Goal: Task Accomplishment & Management: Complete application form

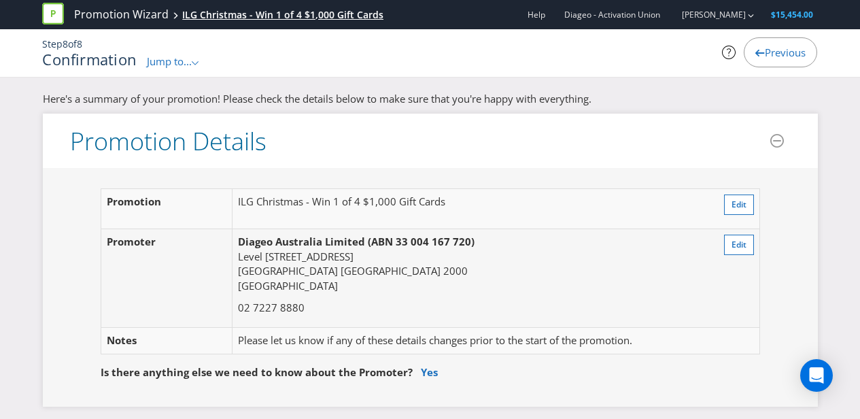
scroll to position [4605, 0]
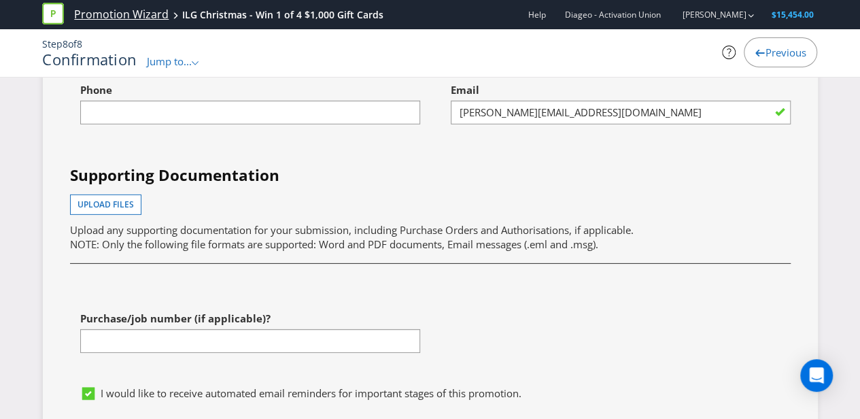
click at [105, 12] on link "Promotion Wizard" at bounding box center [121, 15] width 95 height 16
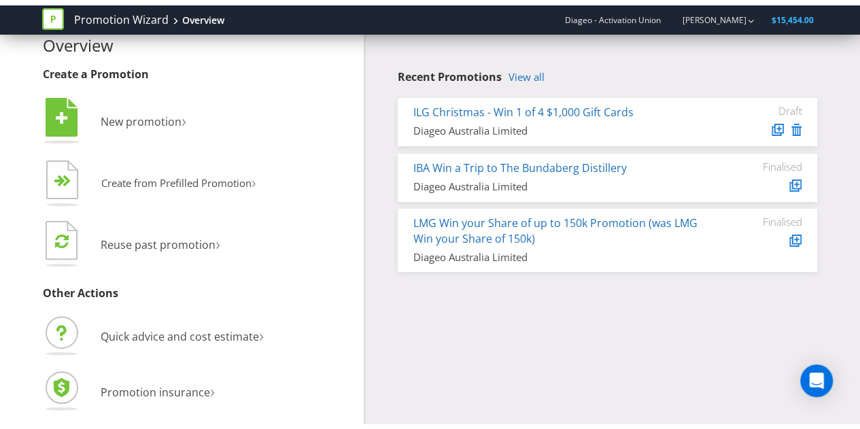
scroll to position [15, 0]
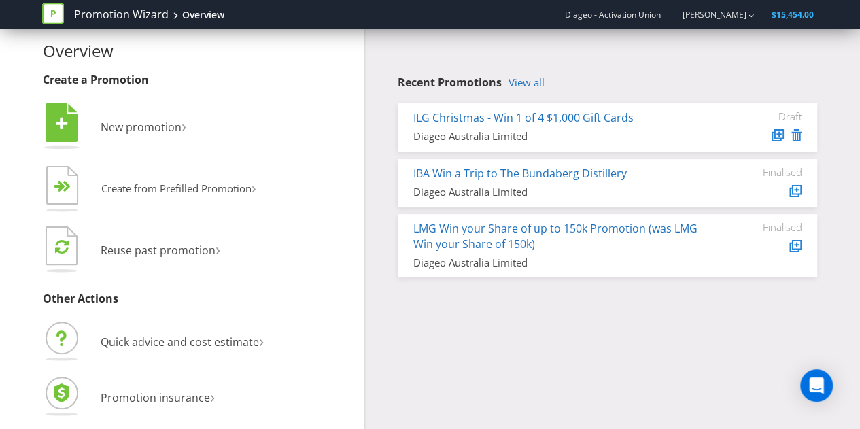
click at [528, 75] on div "Recent Promotions View all ILG Christmas - Win 1 of 4 $1,000 Gift Cards Diageo …" at bounding box center [596, 149] width 464 height 270
click at [528, 84] on link "View all" at bounding box center [527, 83] width 36 height 12
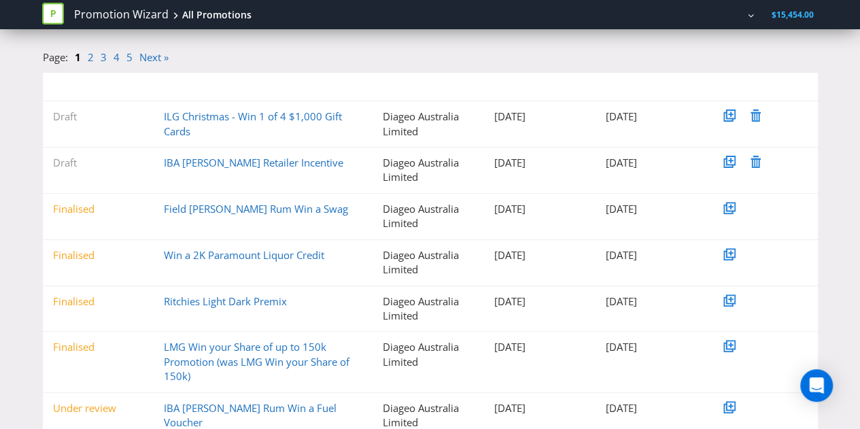
scroll to position [136, 0]
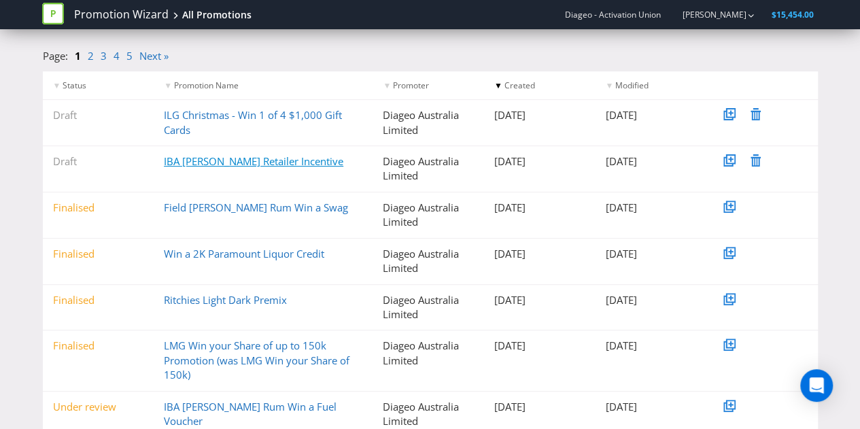
click at [269, 165] on link "IBA [PERSON_NAME] Retailer Incentive" at bounding box center [254, 161] width 180 height 14
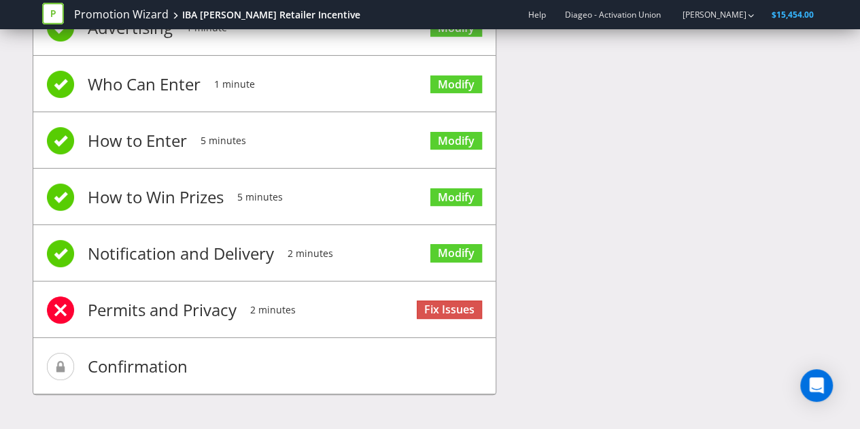
scroll to position [116, 0]
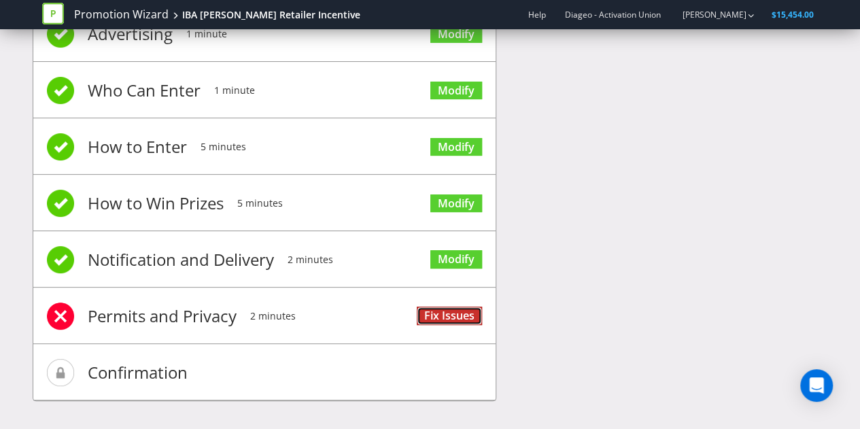
click at [426, 312] on link "Fix Issues" at bounding box center [449, 316] width 65 height 18
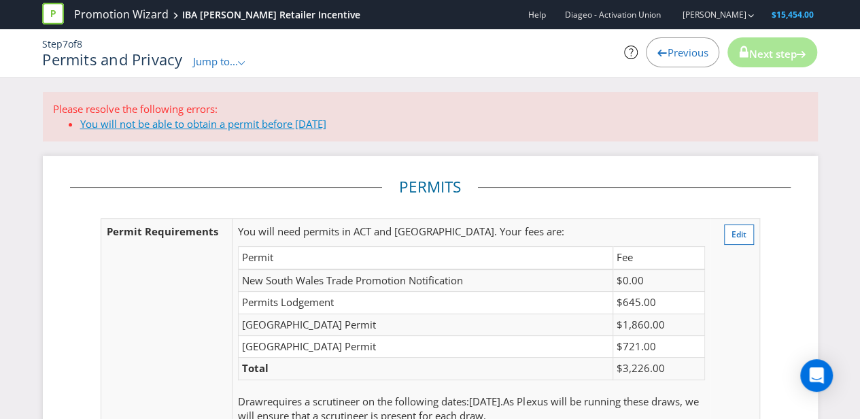
click at [279, 117] on link "You will not be able to obtain a permit before [DATE]" at bounding box center [203, 124] width 246 height 14
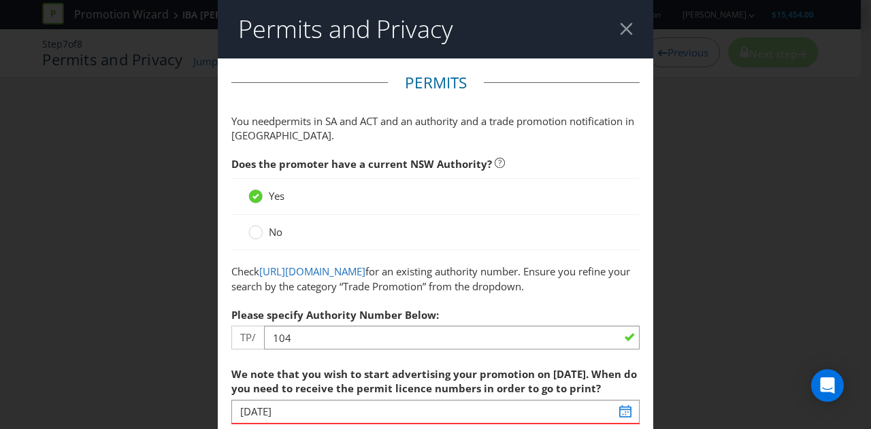
scroll to position [428, 0]
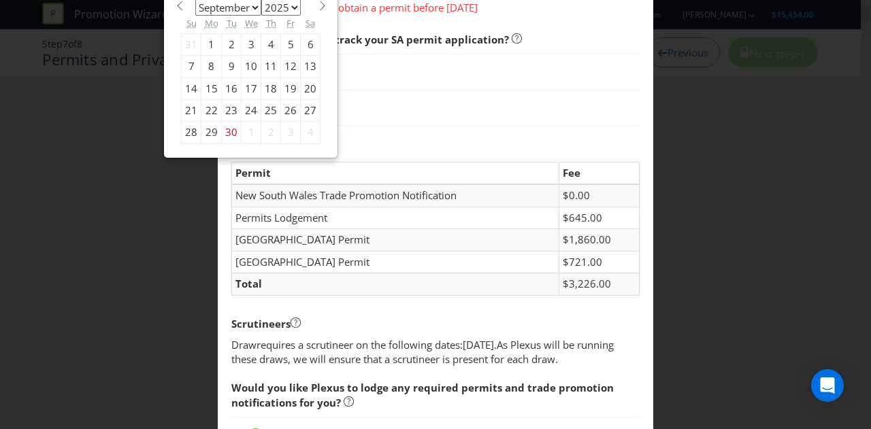
click at [317, 11] on span at bounding box center [322, 6] width 10 height 10
select select "9"
click at [265, 78] on div "9" at bounding box center [271, 67] width 20 height 22
type input "[DATE]"
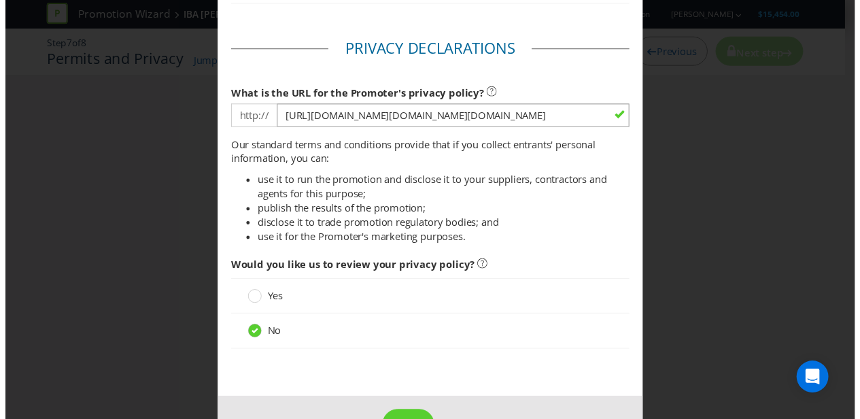
scroll to position [1711, 0]
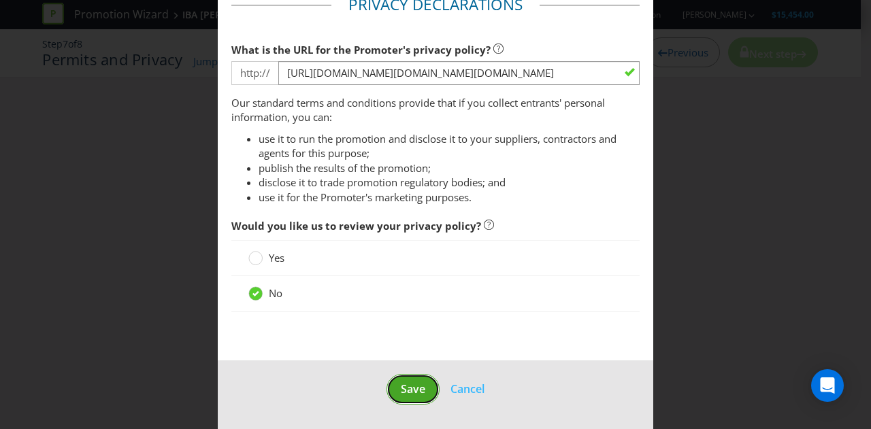
click at [403, 387] on span "Save" at bounding box center [413, 389] width 24 height 15
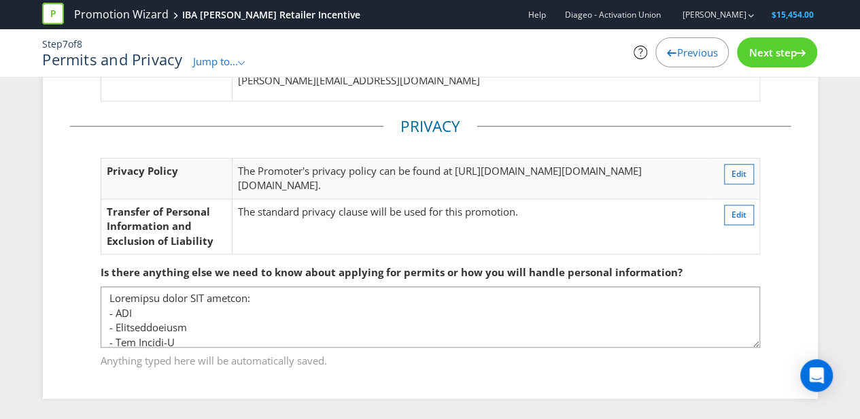
scroll to position [578, 0]
click at [789, 54] on span "Next step" at bounding box center [773, 53] width 48 height 14
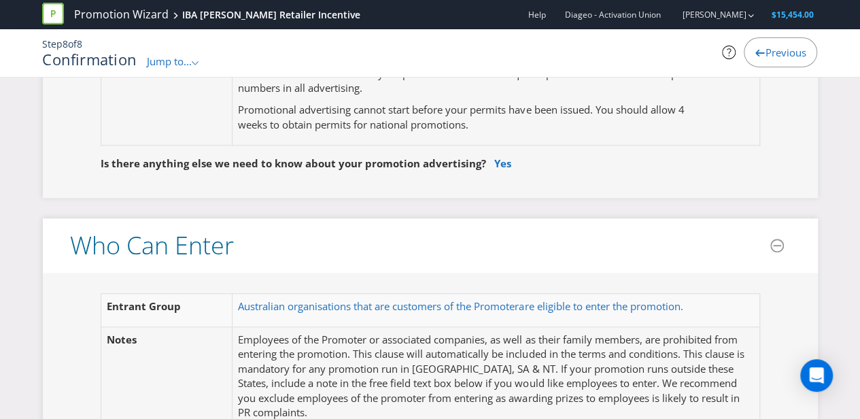
click at [789, 54] on span "Previous" at bounding box center [785, 53] width 41 height 14
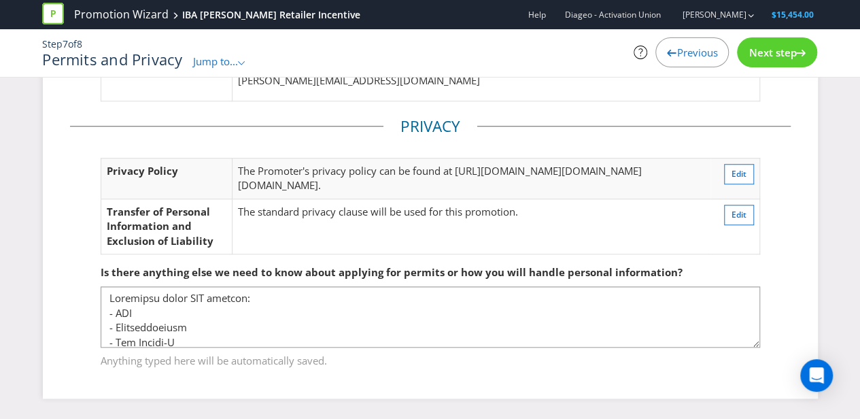
click at [789, 54] on span "Next step" at bounding box center [773, 53] width 48 height 14
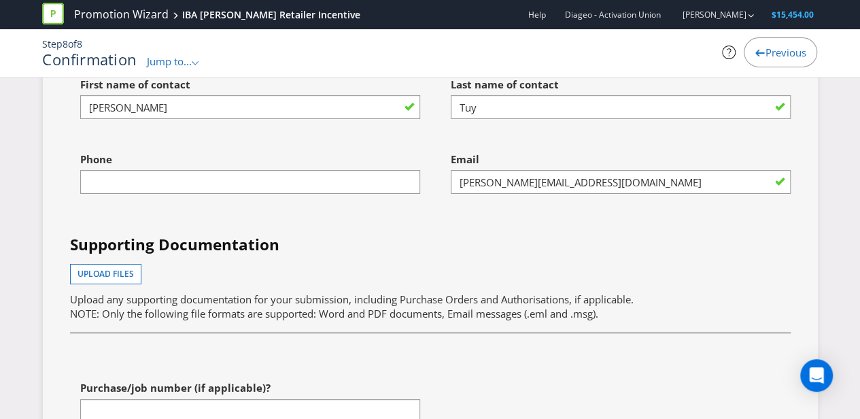
scroll to position [4863, 0]
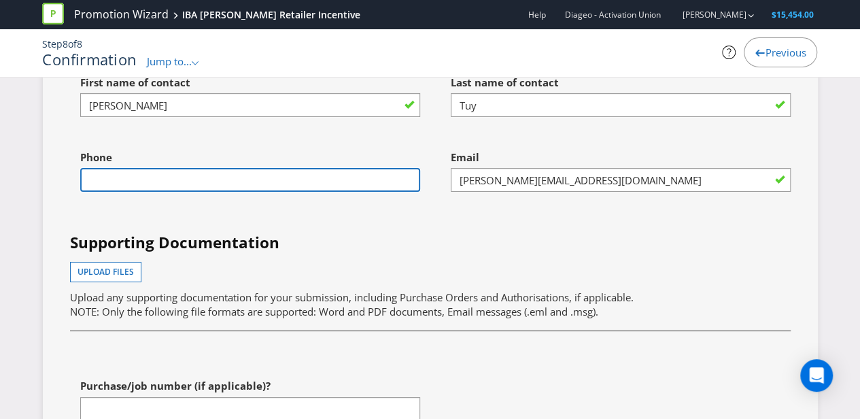
click at [265, 192] on input "text" at bounding box center [250, 180] width 340 height 24
type input "0422389663"
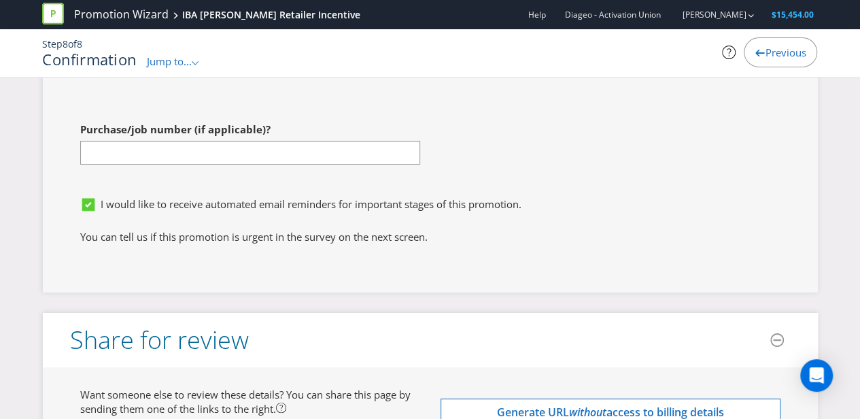
scroll to position [5203, 0]
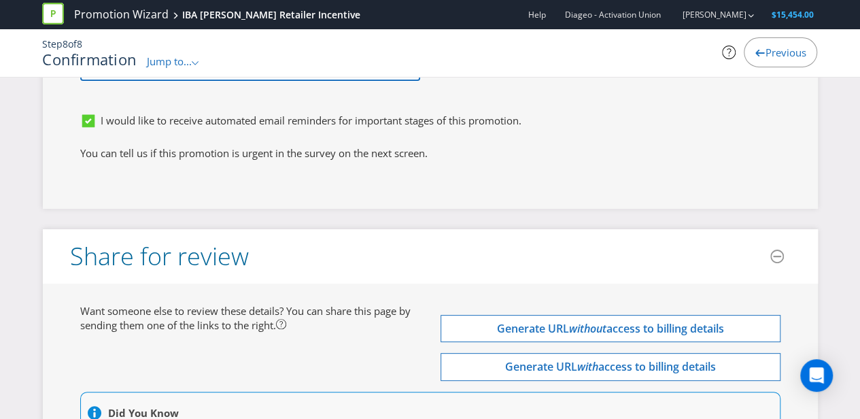
click at [287, 81] on input "text" at bounding box center [250, 69] width 340 height 24
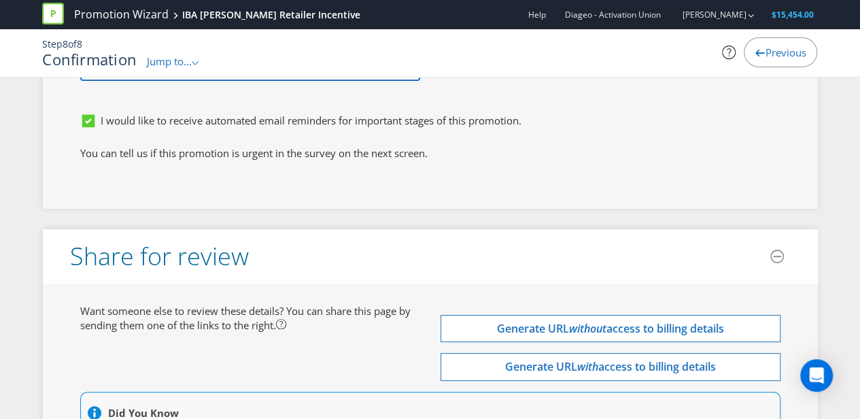
click at [324, 81] on input "text" at bounding box center [250, 69] width 340 height 24
paste input "4801572401"
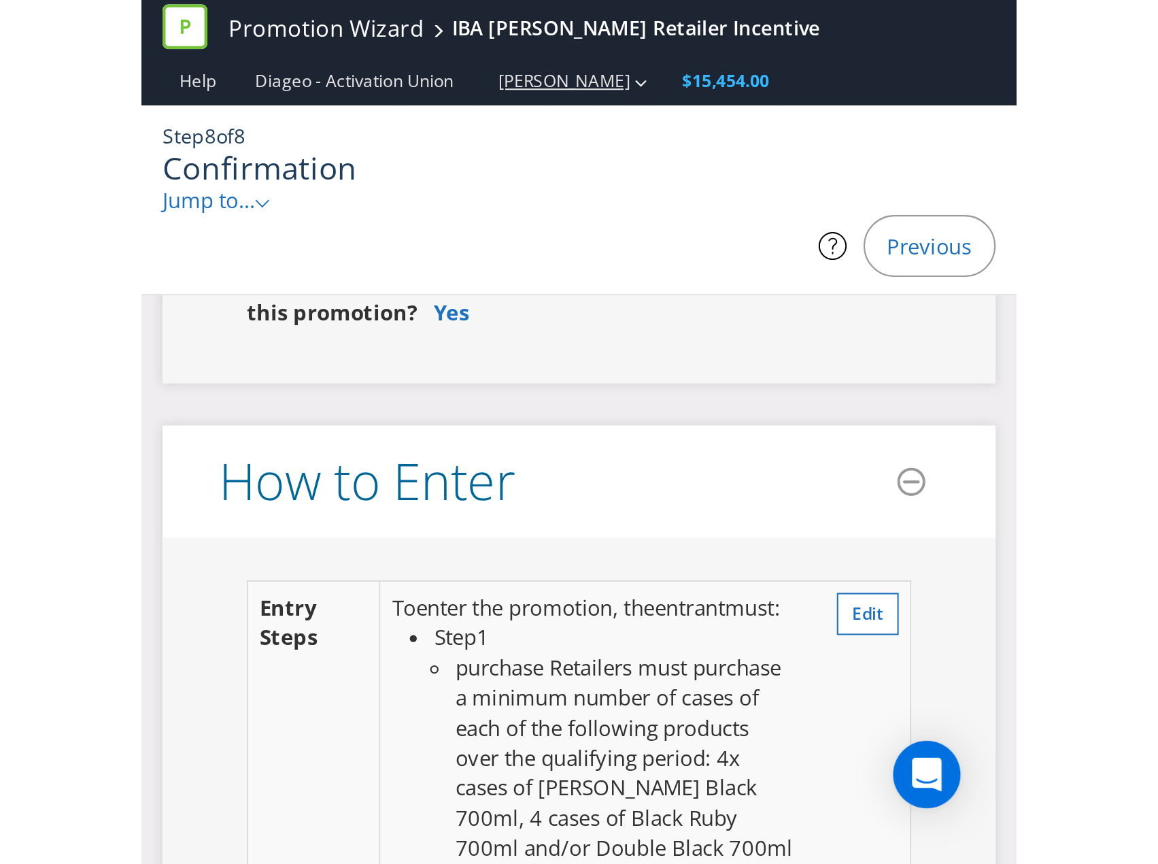
scroll to position [1323, 0]
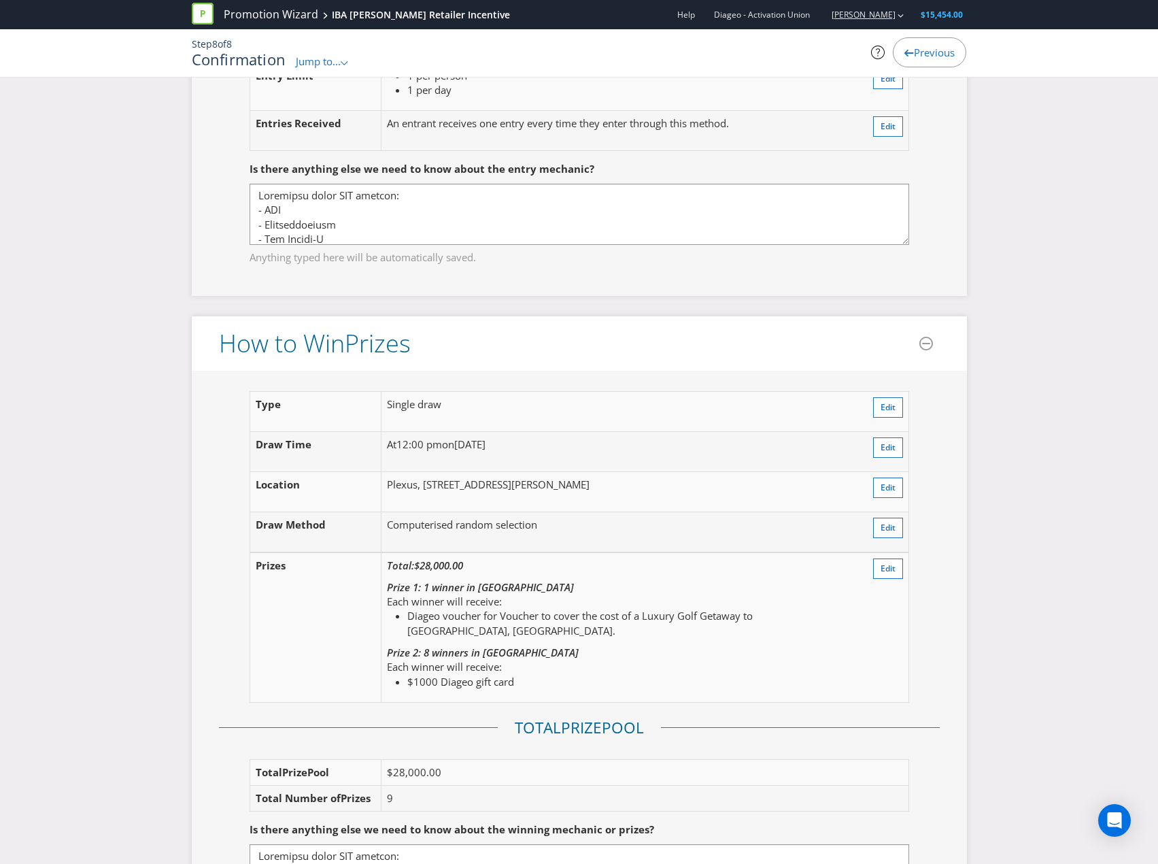
type input "4801572401"
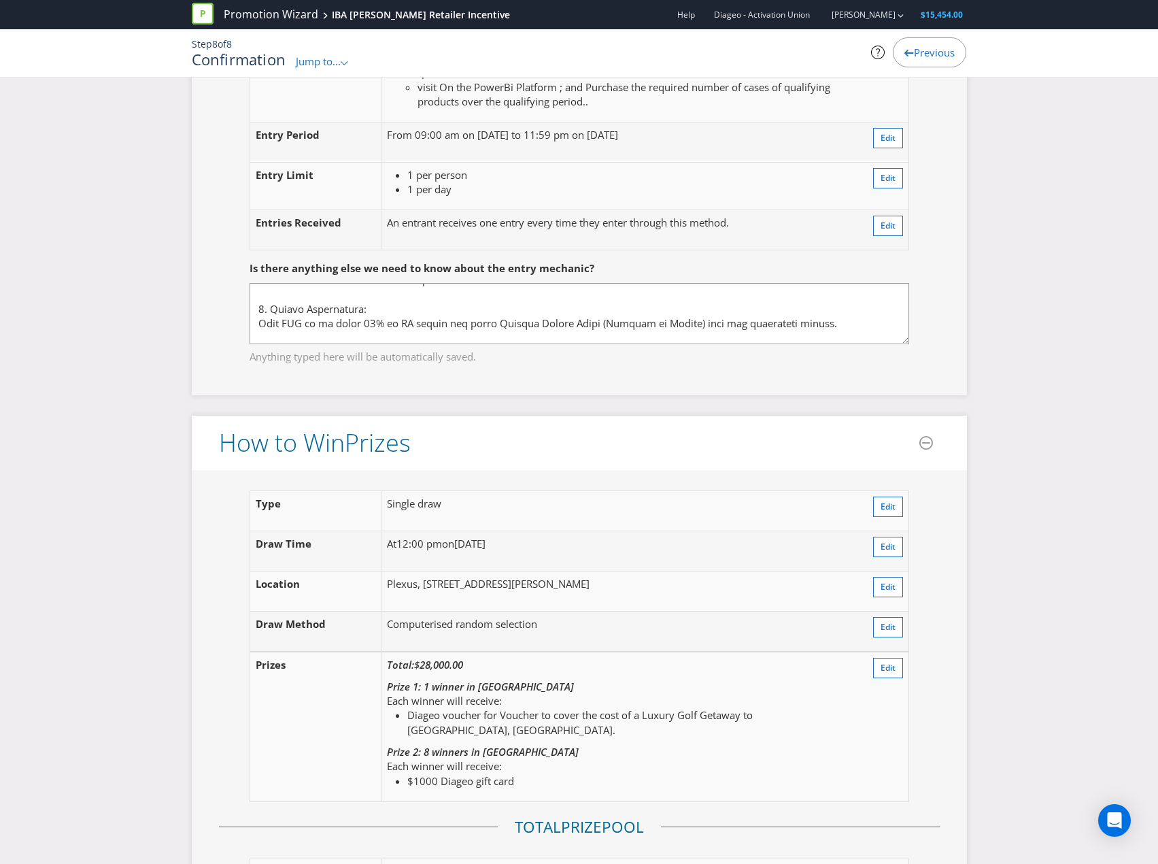
scroll to position [1224, 0]
click at [860, 418] on span "Edit" at bounding box center [888, 667] width 15 height 12
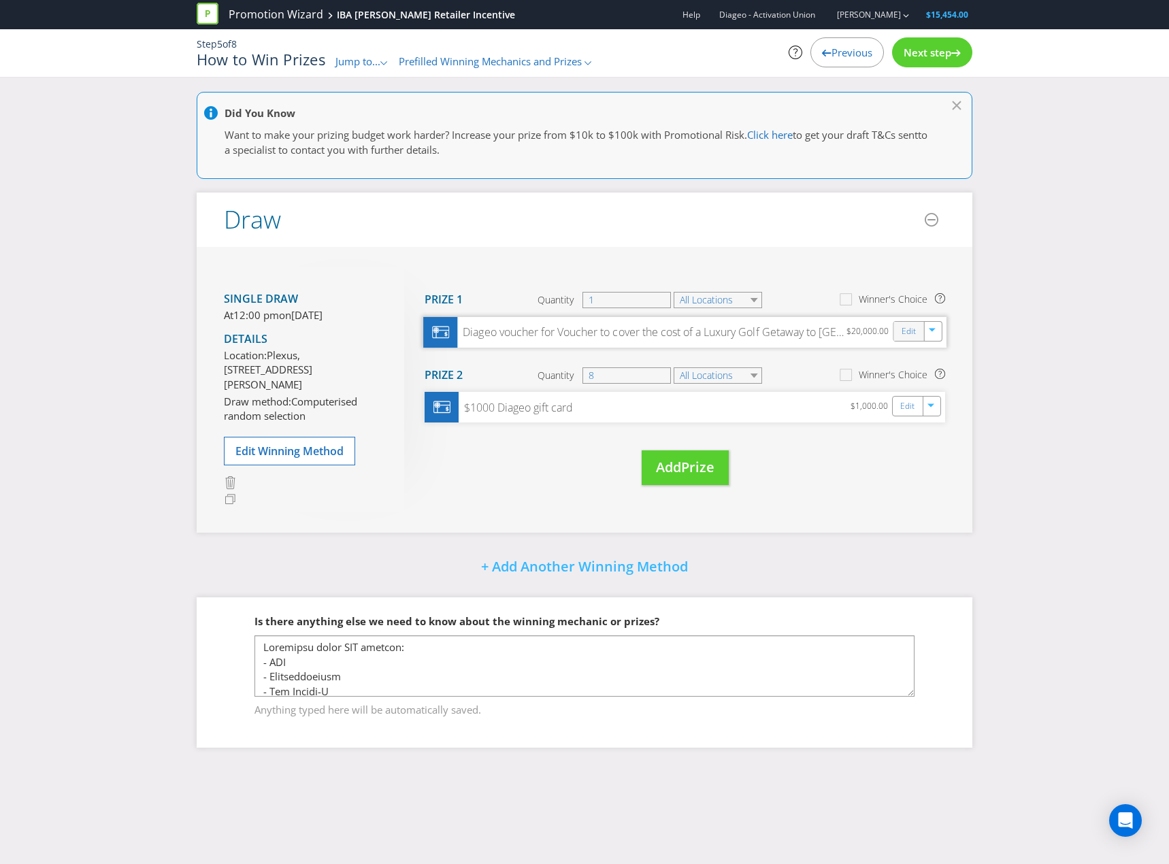
click at [860, 335] on div "Edit" at bounding box center [909, 331] width 31 height 19
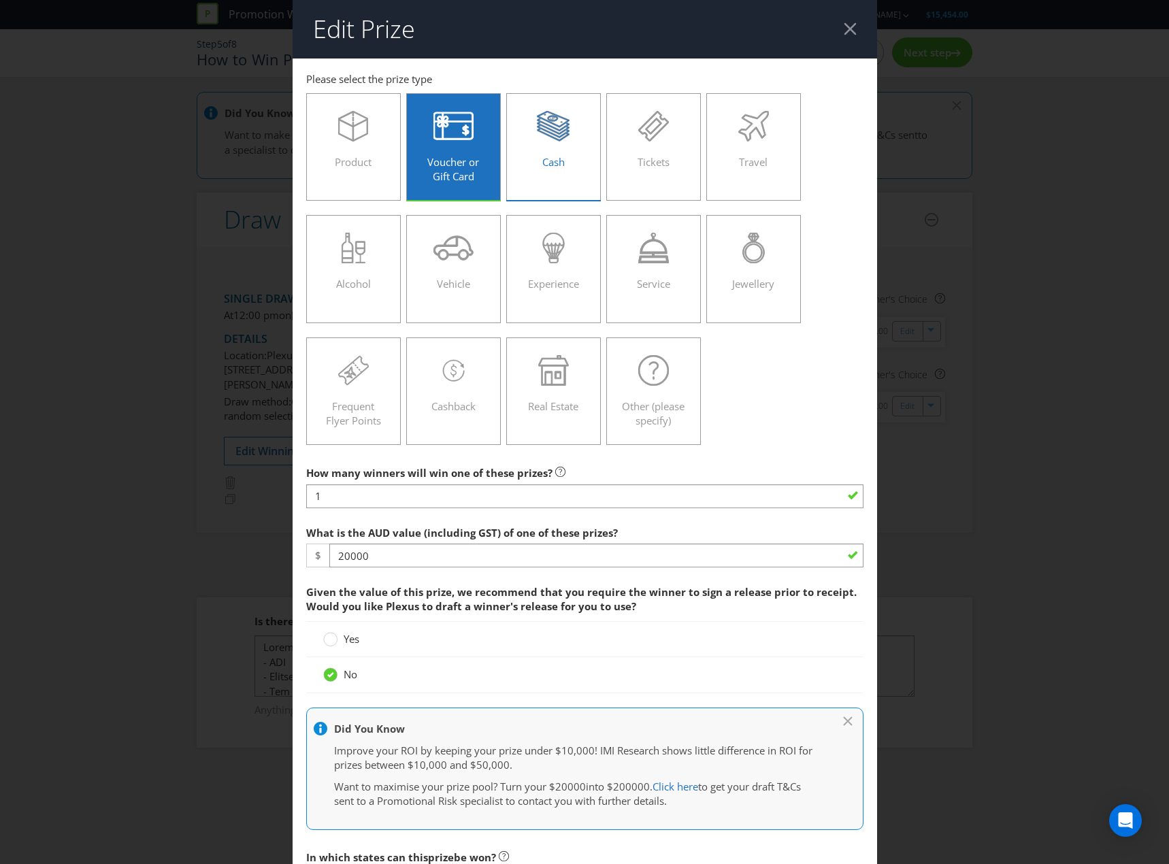
click at [555, 129] on icon at bounding box center [553, 124] width 33 height 13
click at [0, 0] on input "Cash" at bounding box center [0, 0] width 0 height 0
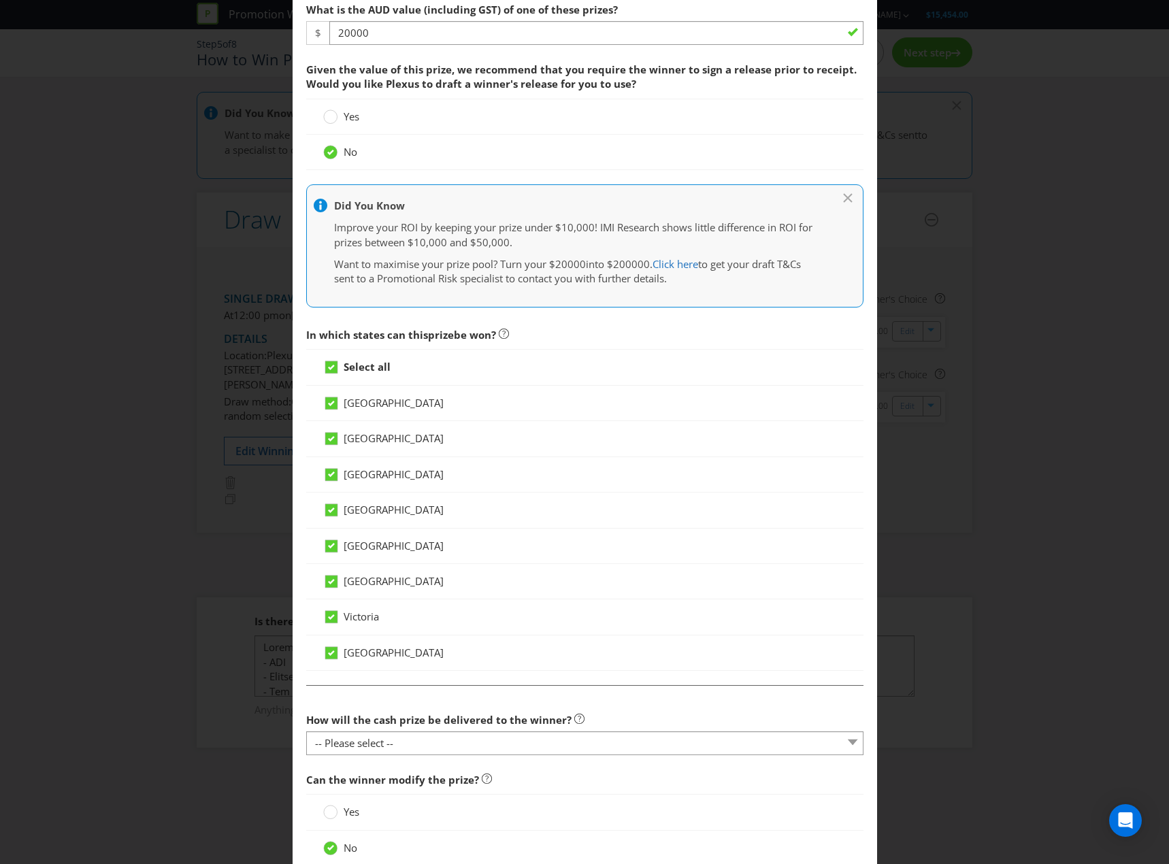
scroll to position [754, 0]
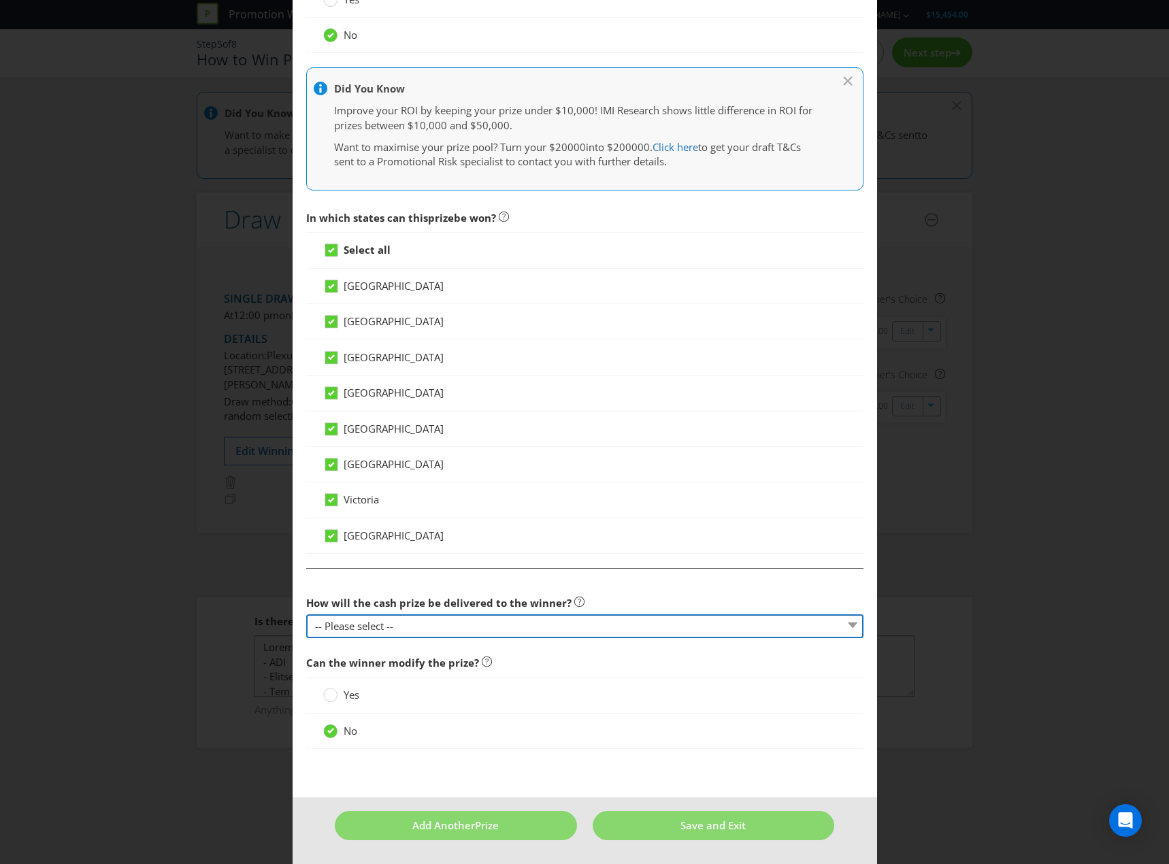
click at [495, 418] on select "-- Please select -- Direct deposit to winner's bank account Cheque Credit to sp…" at bounding box center [584, 626] width 557 height 24
select select "DIRECT_DEPOSIT"
click at [306, 418] on select "-- Please select -- Direct deposit to winner's bank account Cheque Credit to sp…" at bounding box center [584, 626] width 557 height 24
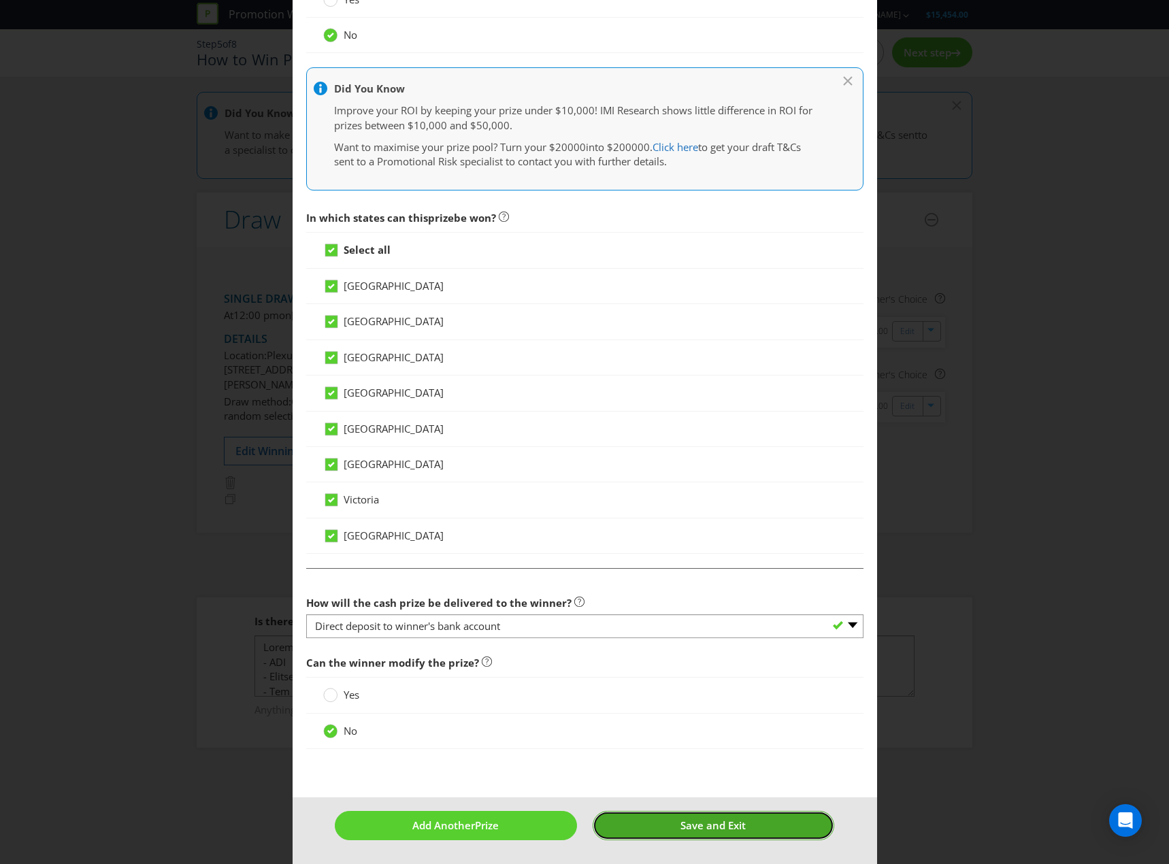
click at [701, 418] on span "Save and Exit" at bounding box center [712, 825] width 65 height 14
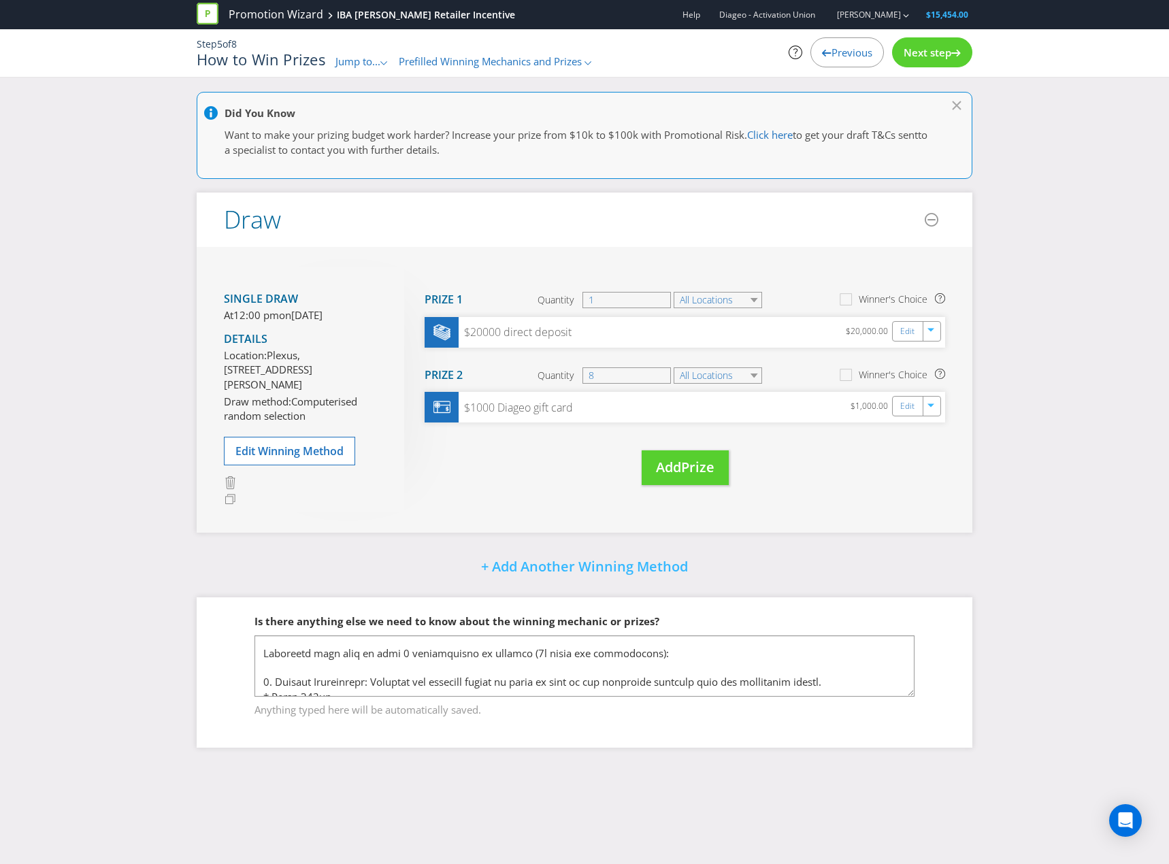
scroll to position [68, 0]
click at [860, 61] on div "Next step" at bounding box center [932, 52] width 80 height 30
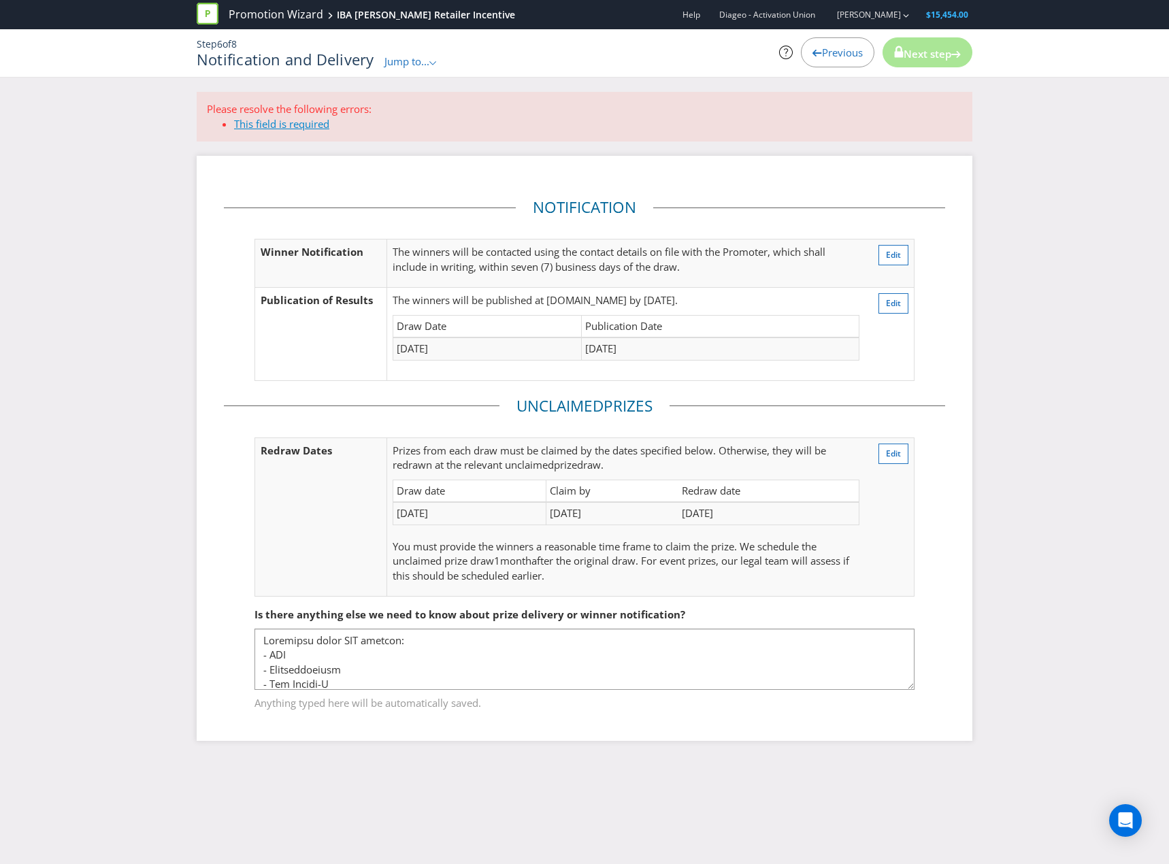
click at [307, 122] on link "This field is required" at bounding box center [281, 124] width 95 height 14
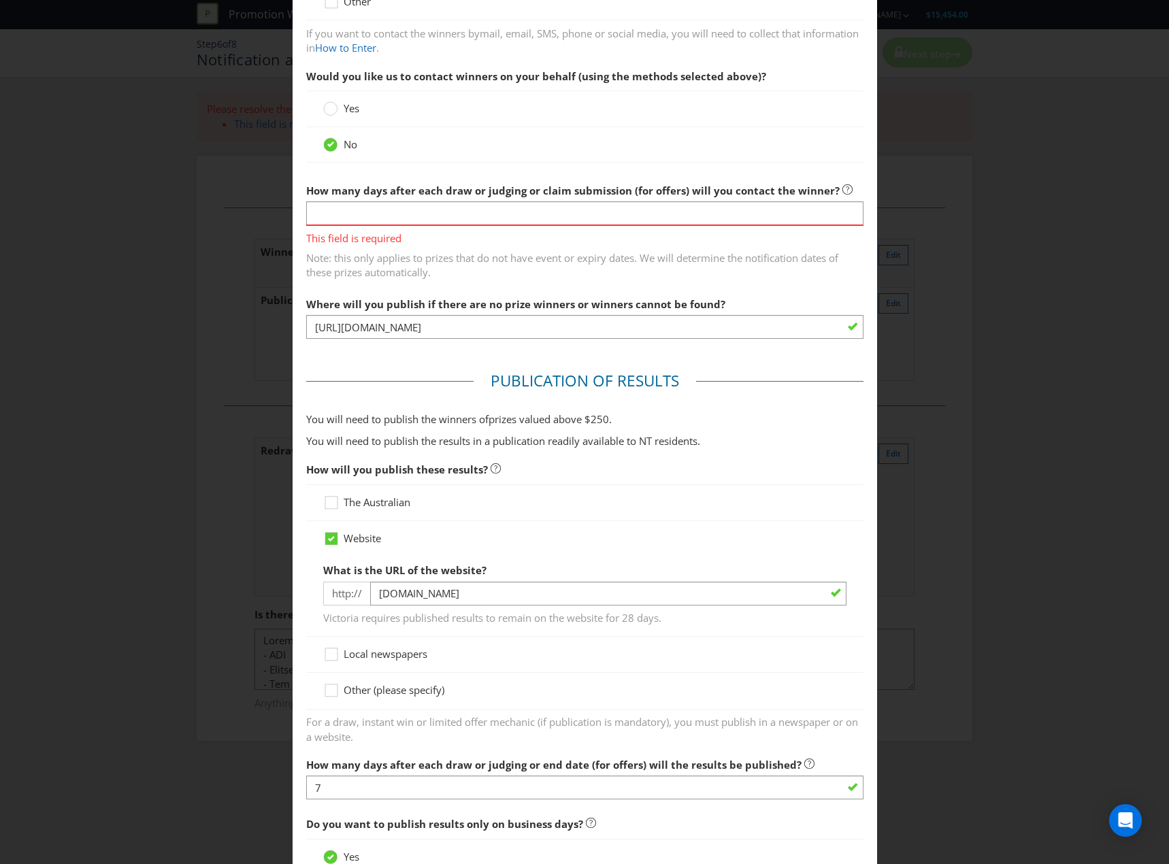
scroll to position [308, 0]
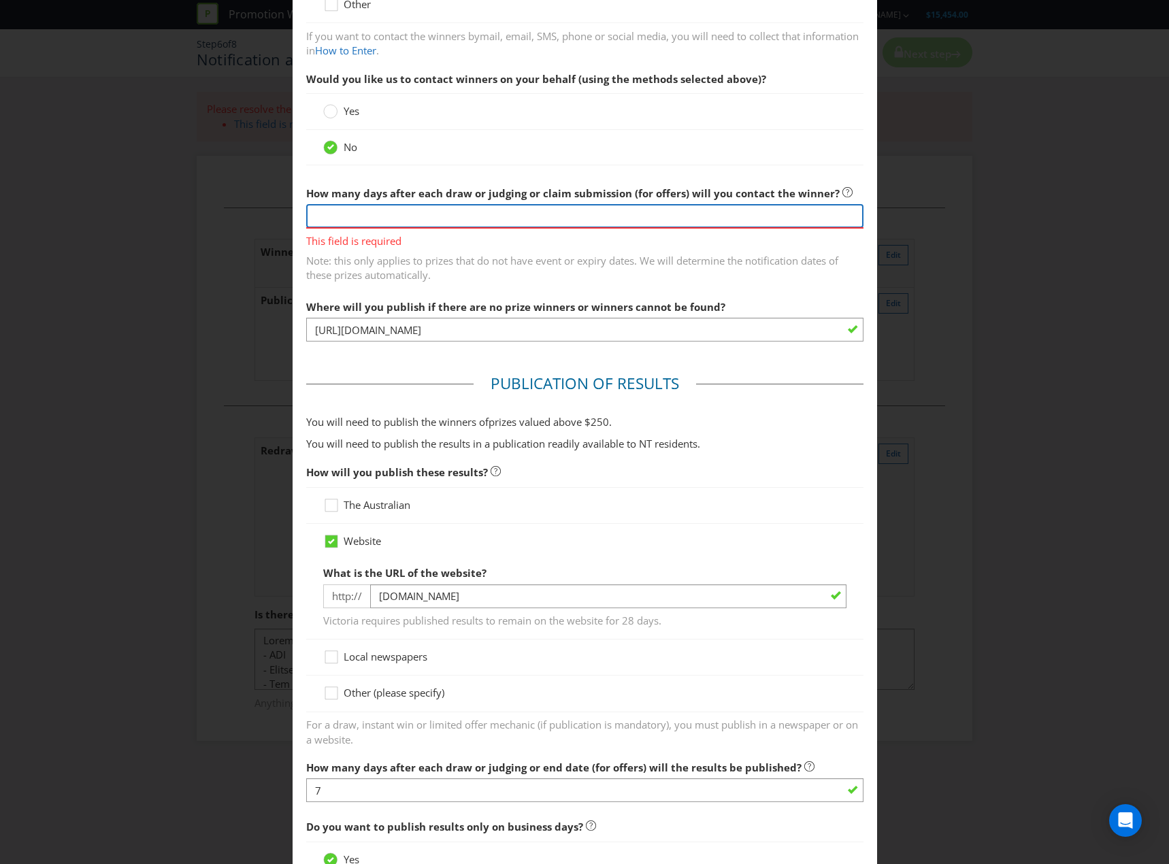
click at [456, 212] on input "number" at bounding box center [584, 216] width 557 height 24
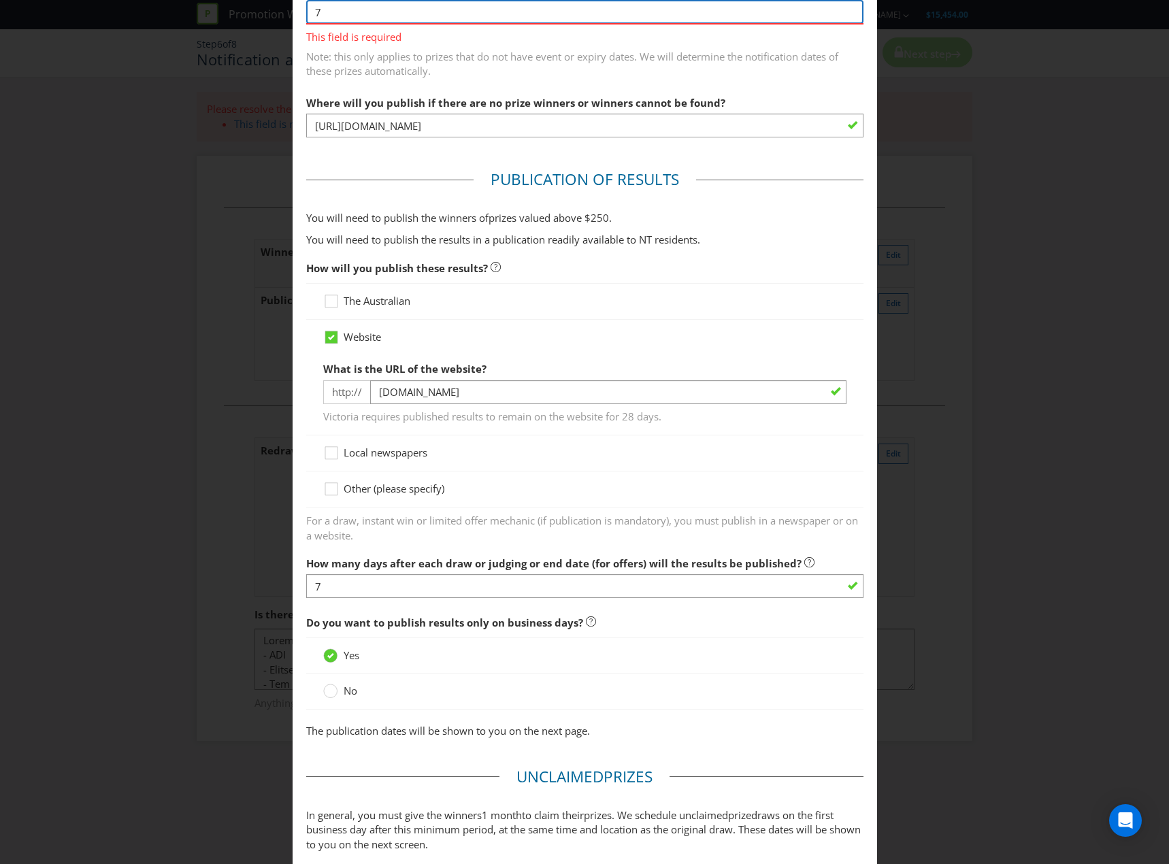
type input "7"
click at [811, 365] on div "What is the URL of the website? http:// [DOMAIN_NAME] Victoria requires publish…" at bounding box center [584, 389] width 523 height 69
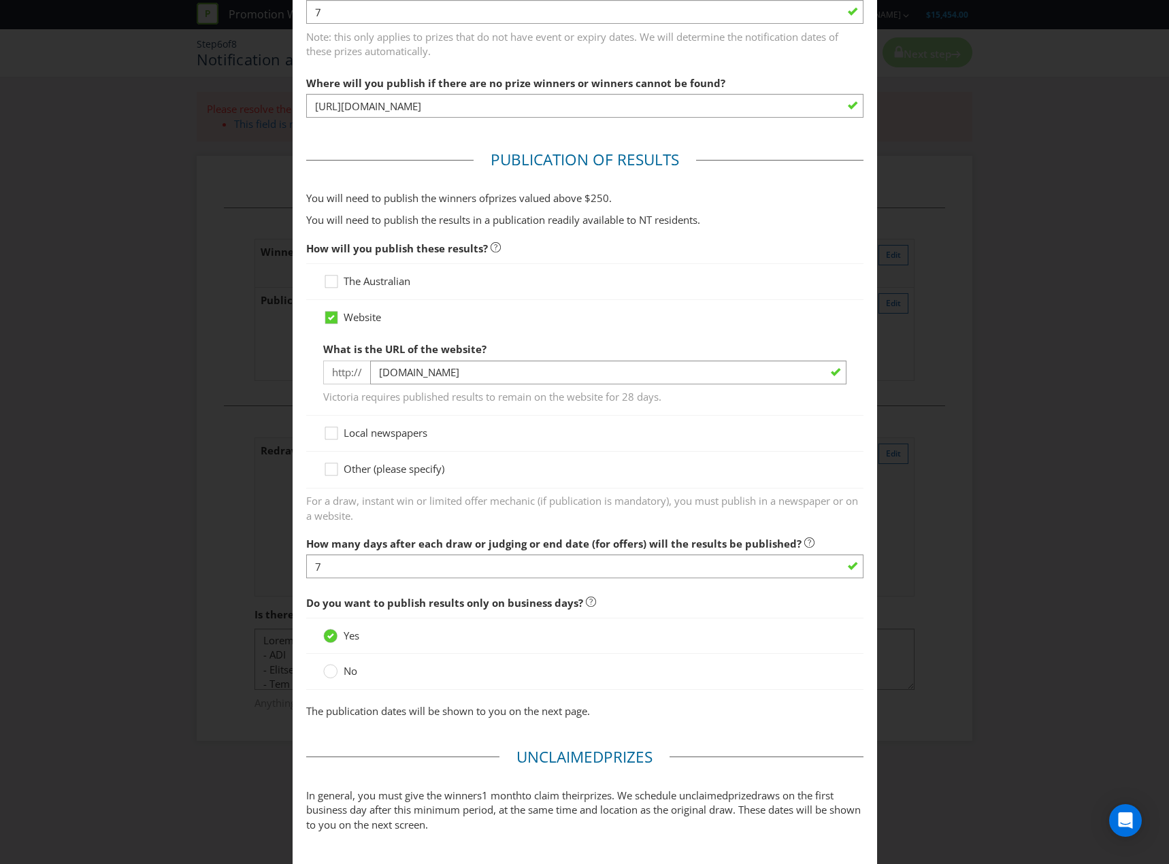
scroll to position [767, 0]
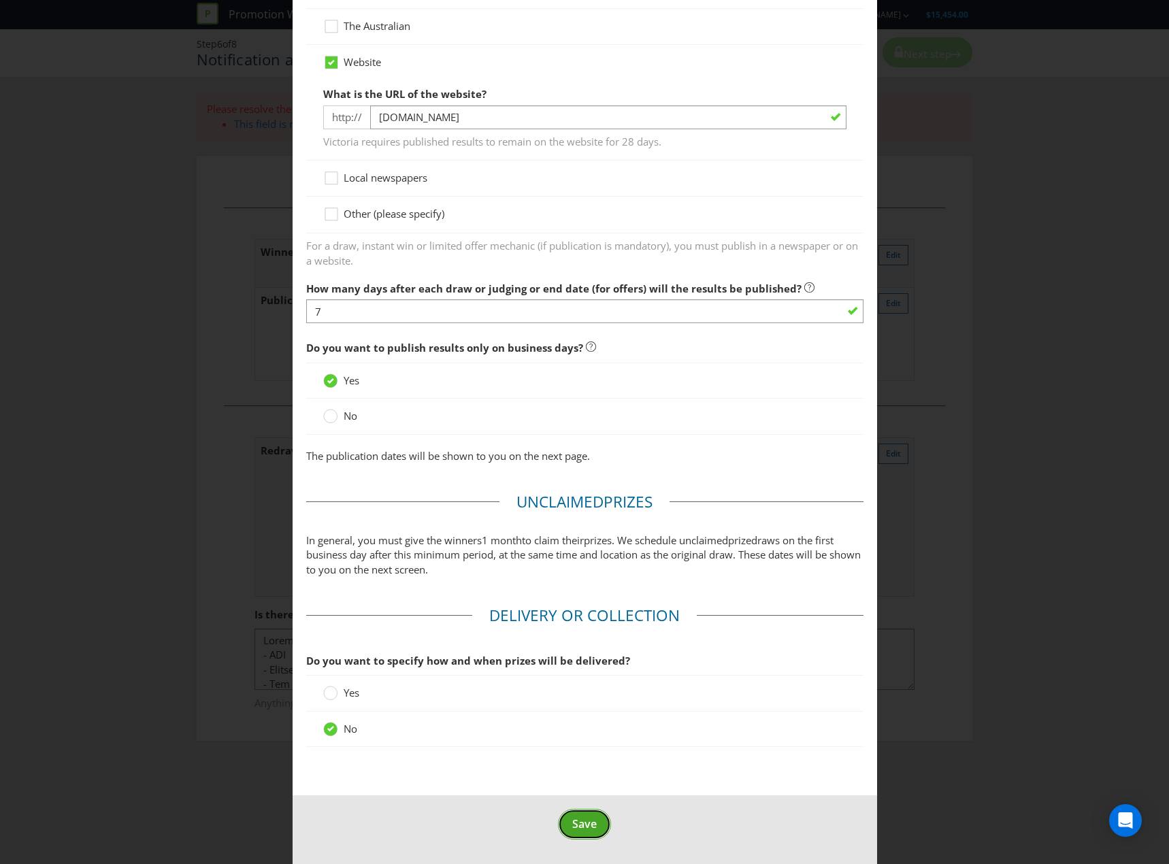
click at [572, 418] on span "Save" at bounding box center [584, 823] width 24 height 15
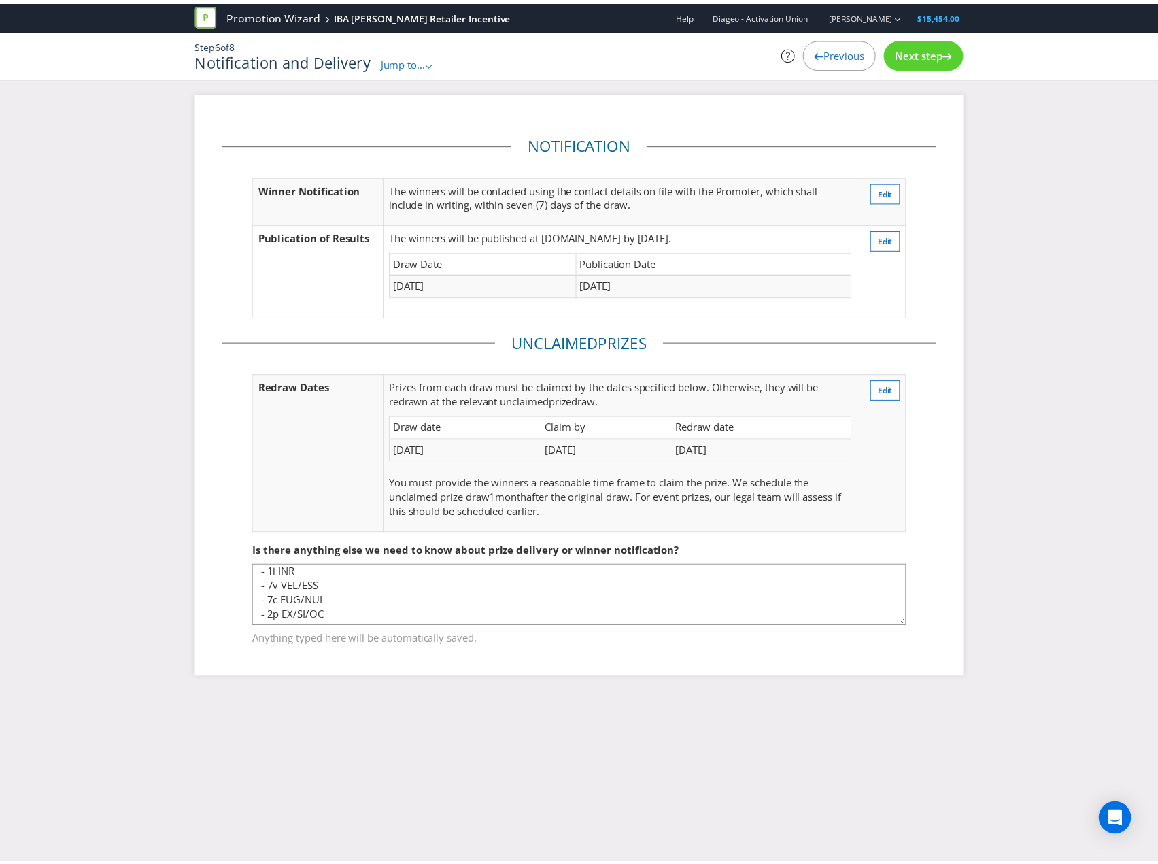
scroll to position [488, 0]
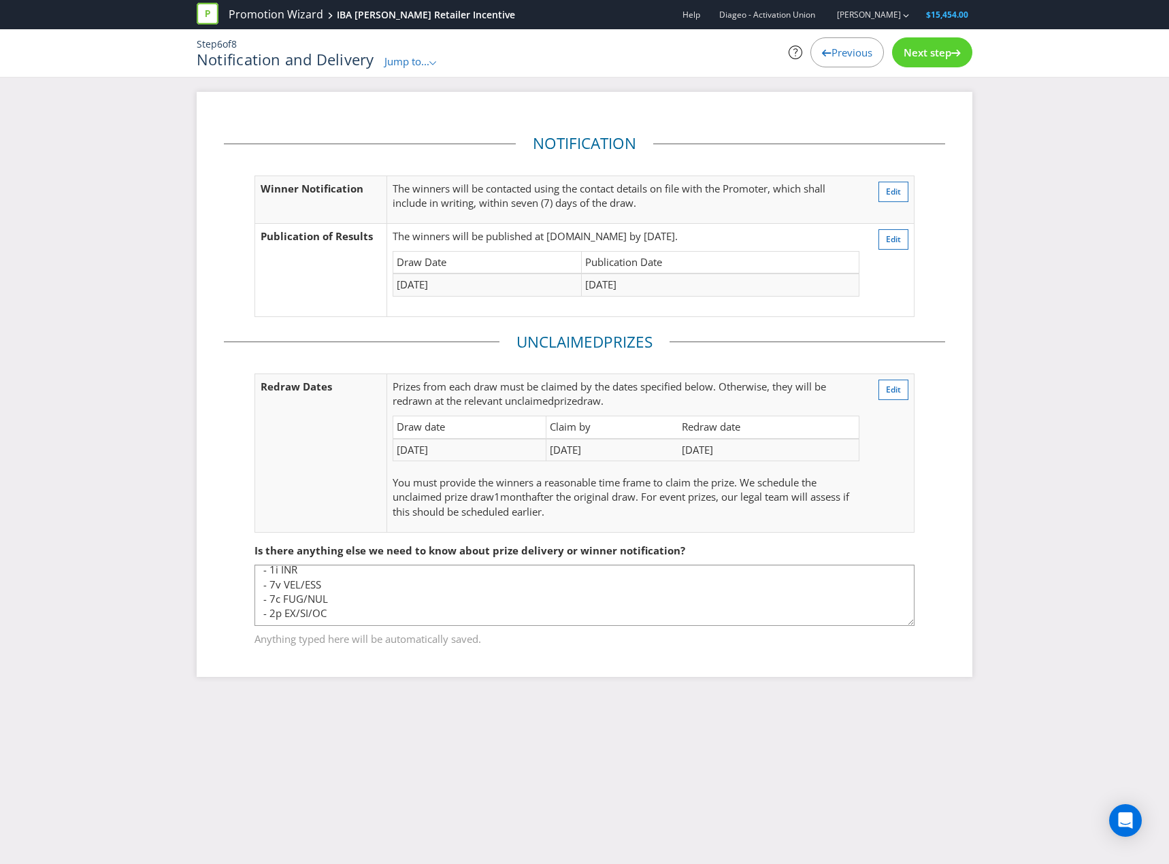
click at [860, 51] on span "Next step" at bounding box center [927, 53] width 48 height 14
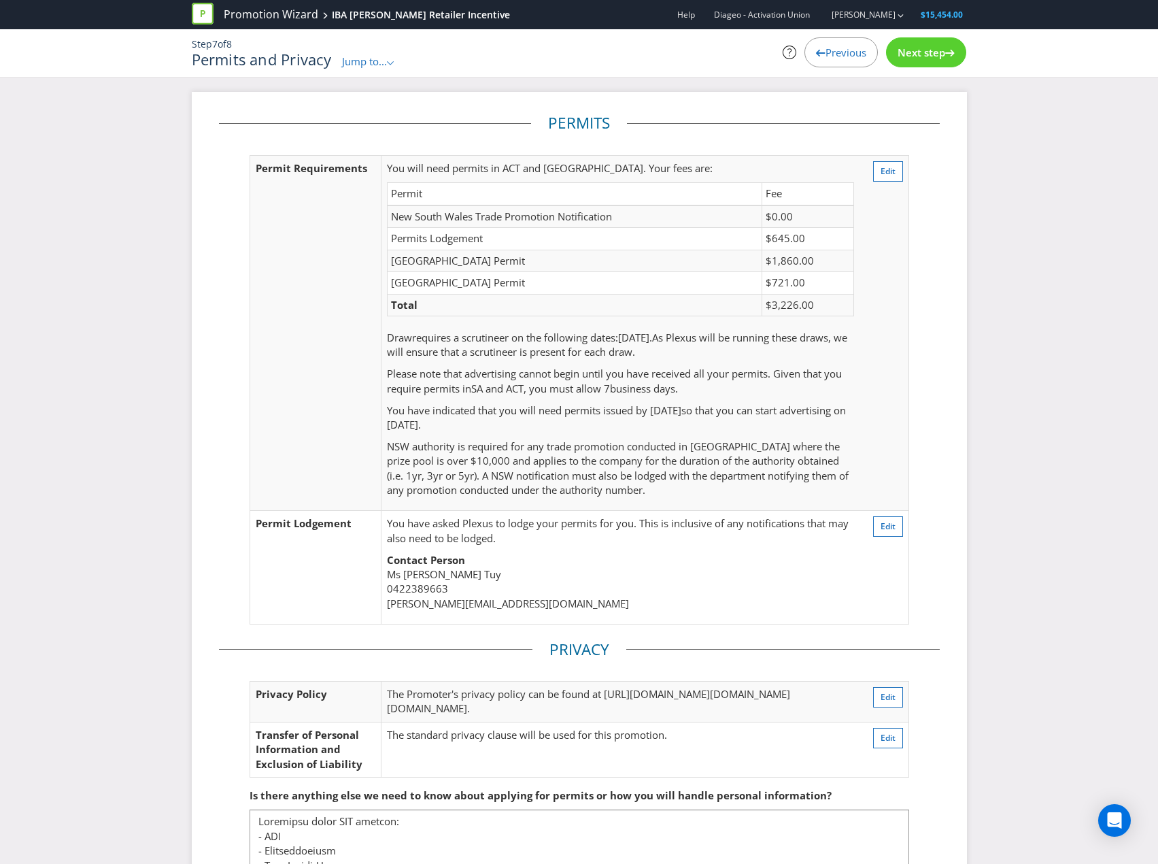
click at [860, 55] on icon at bounding box center [950, 53] width 10 height 7
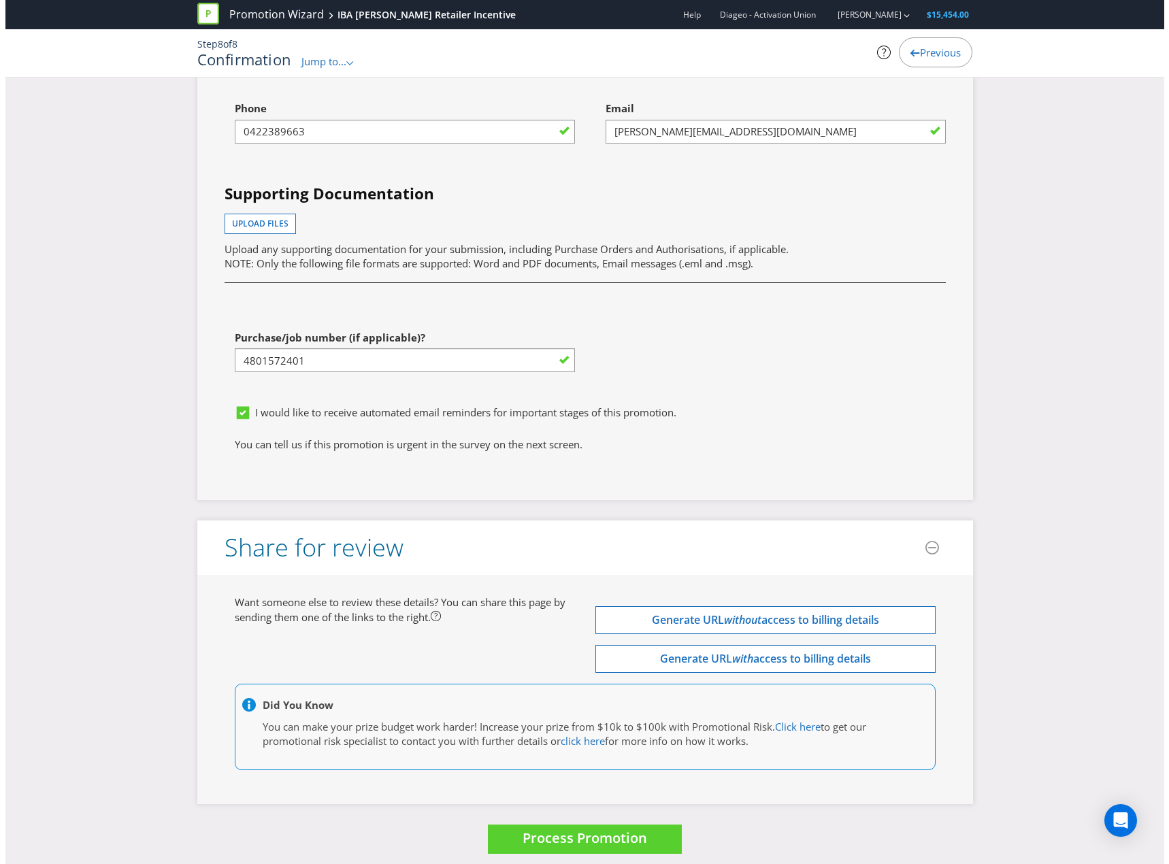
scroll to position [4965, 0]
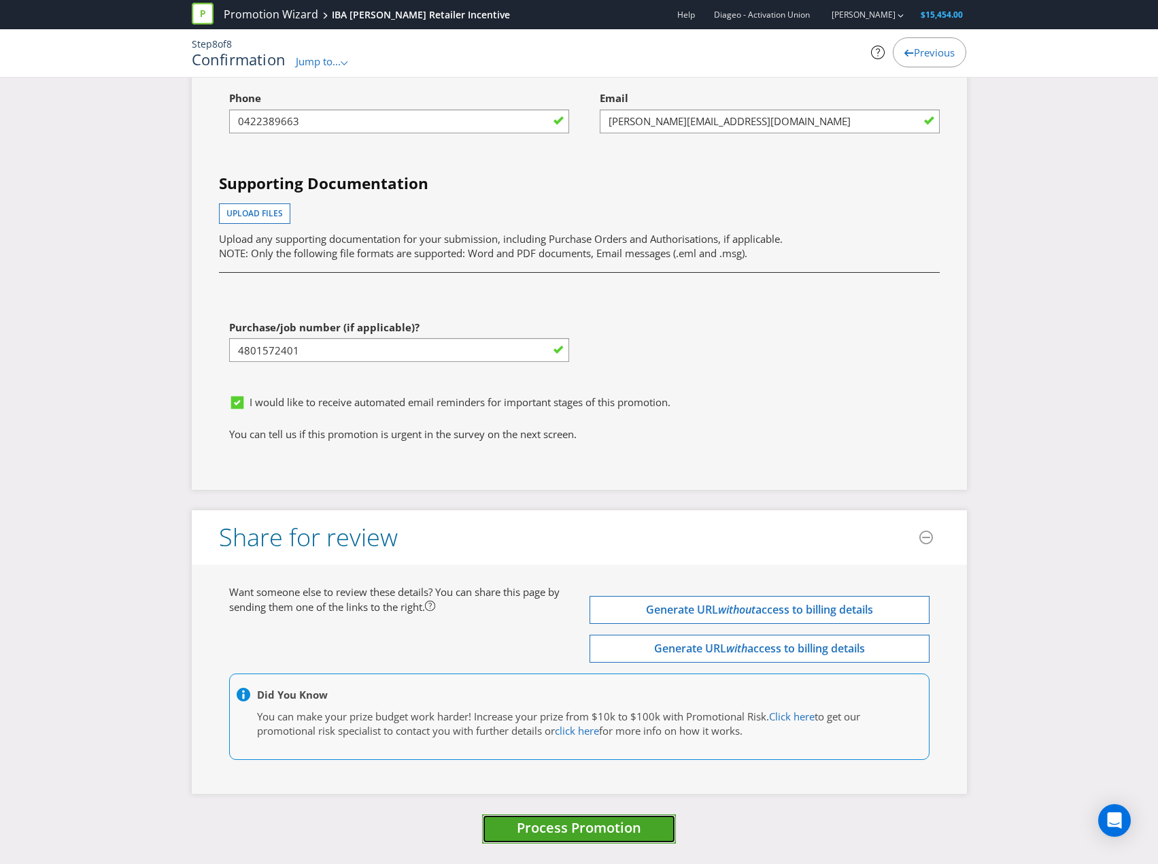
click at [554, 418] on span "Process Promotion" at bounding box center [579, 827] width 124 height 18
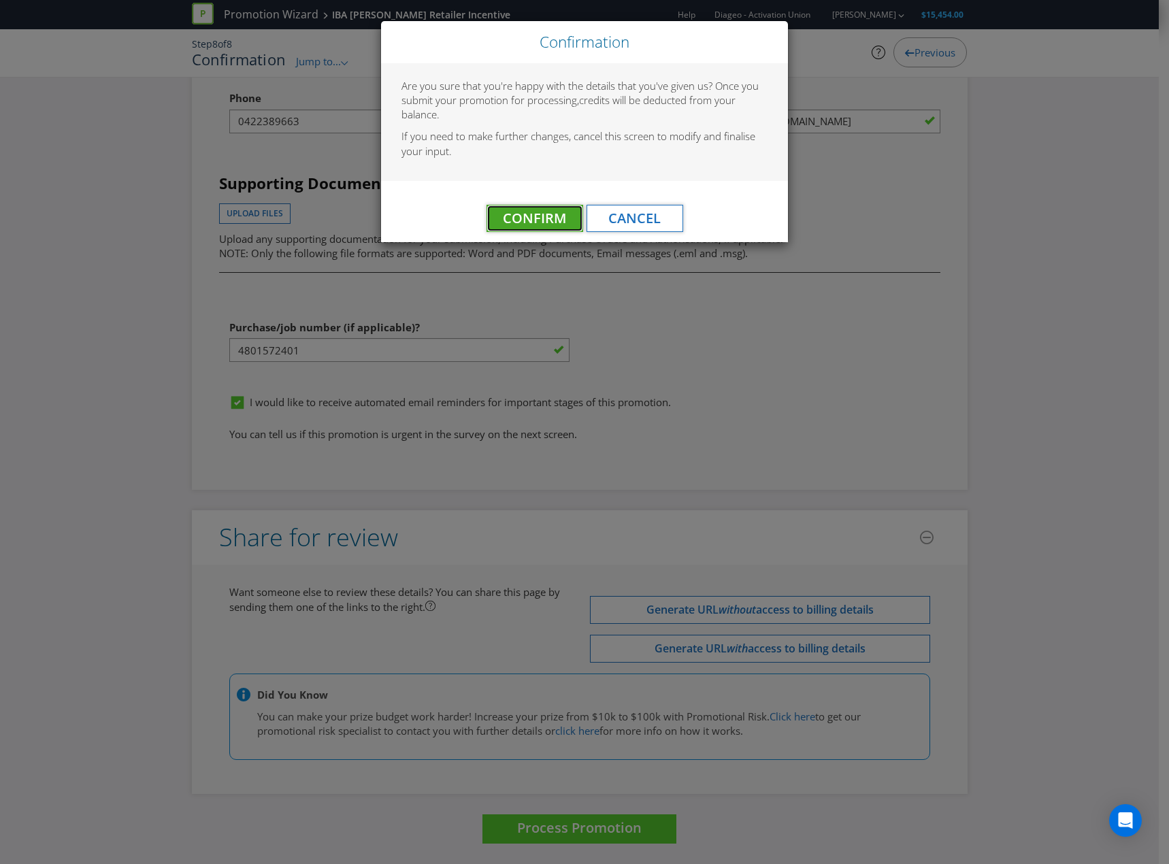
click at [558, 221] on span "Confirm" at bounding box center [534, 218] width 63 height 18
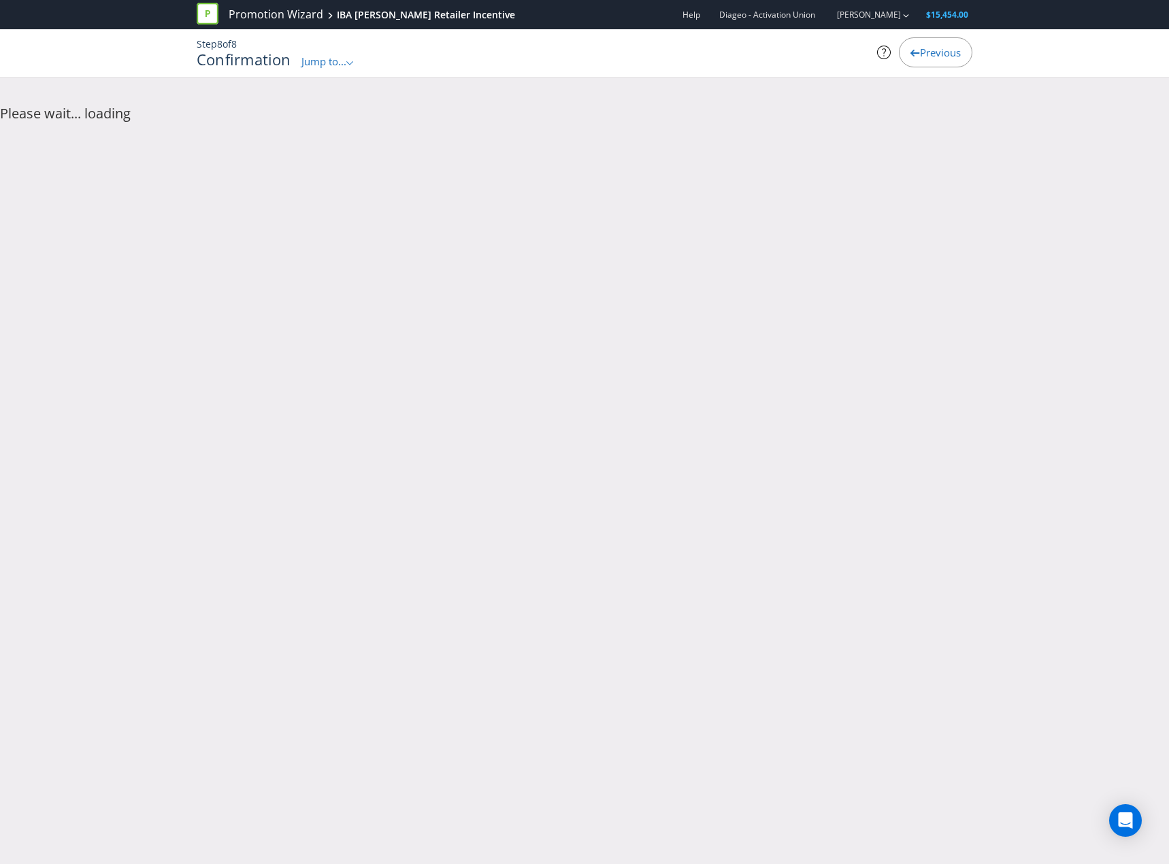
scroll to position [0, 0]
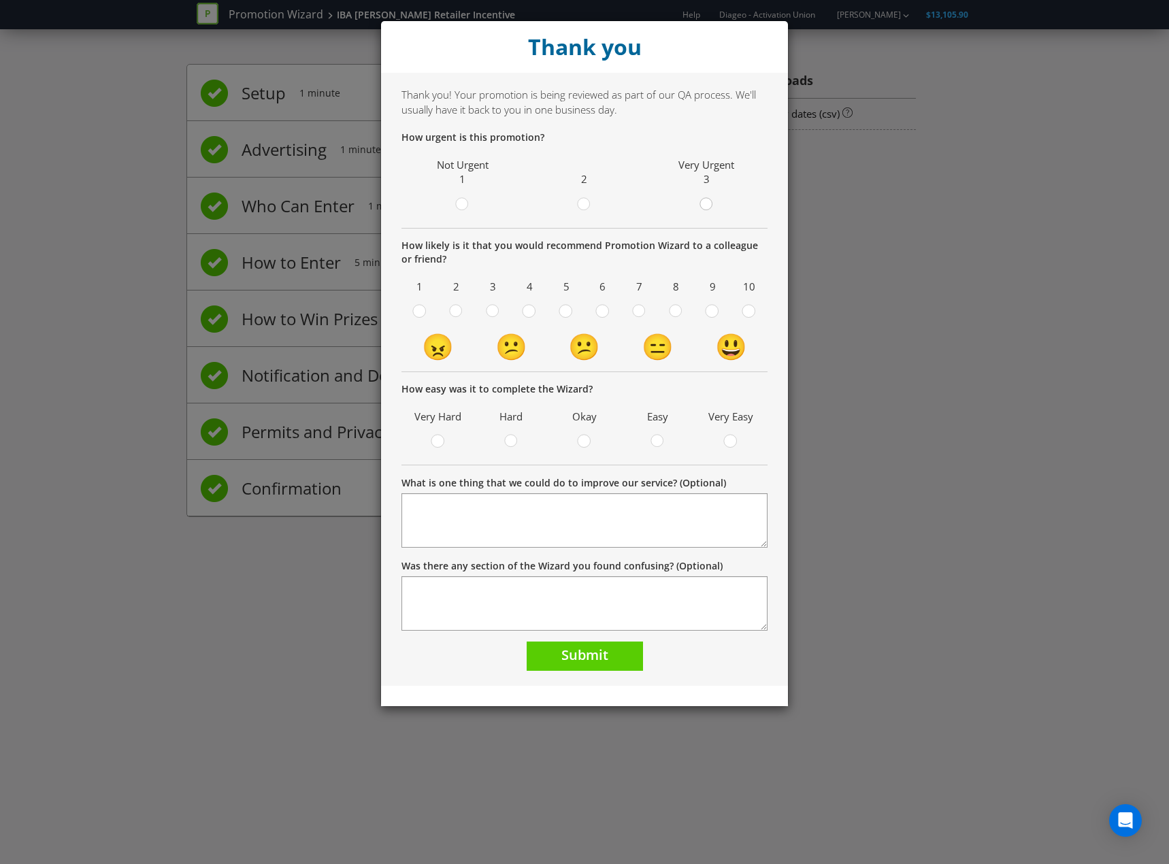
click at [707, 203] on div at bounding box center [706, 200] width 7 height 7
click at [0, 0] on input "radio" at bounding box center [0, 0] width 0 height 0
click at [599, 304] on div at bounding box center [602, 306] width 7 height 7
click at [0, 0] on input "radio" at bounding box center [0, 0] width 0 height 0
click at [581, 418] on circle at bounding box center [583, 441] width 12 height 12
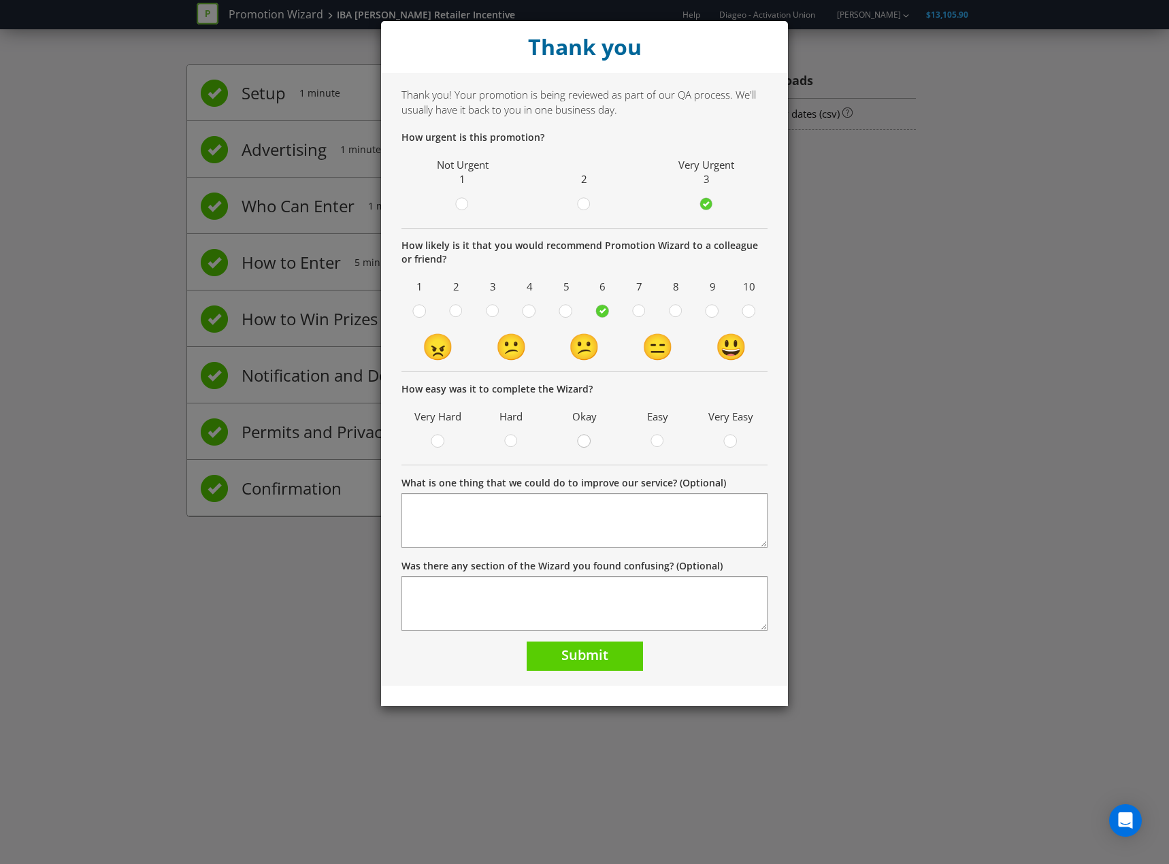
click at [0, 0] on input "radio" at bounding box center [0, 0] width 0 height 0
click at [613, 418] on button "Submit" at bounding box center [584, 655] width 116 height 29
